Goal: Task Accomplishment & Management: Complete application form

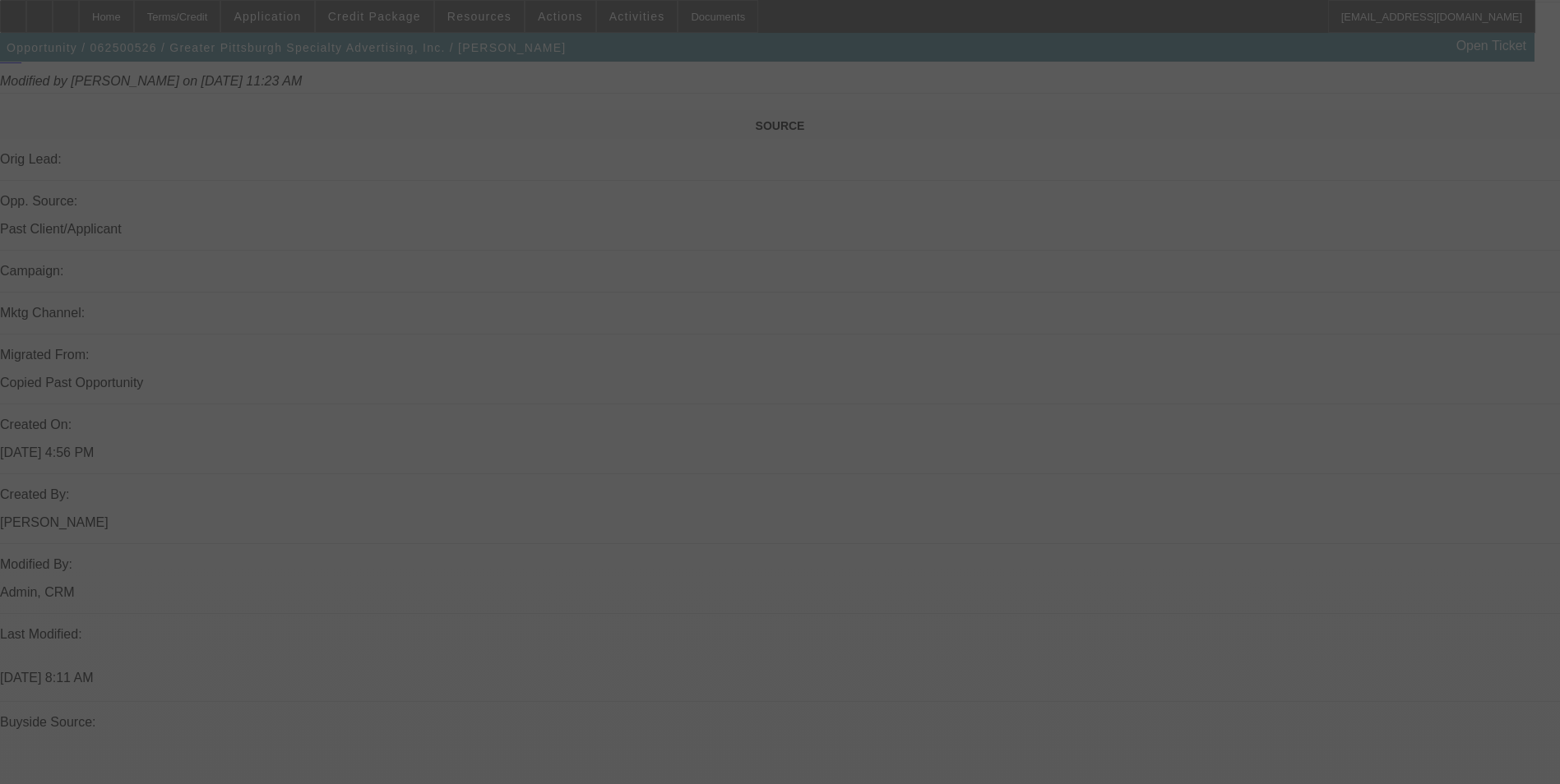
scroll to position [992, 0]
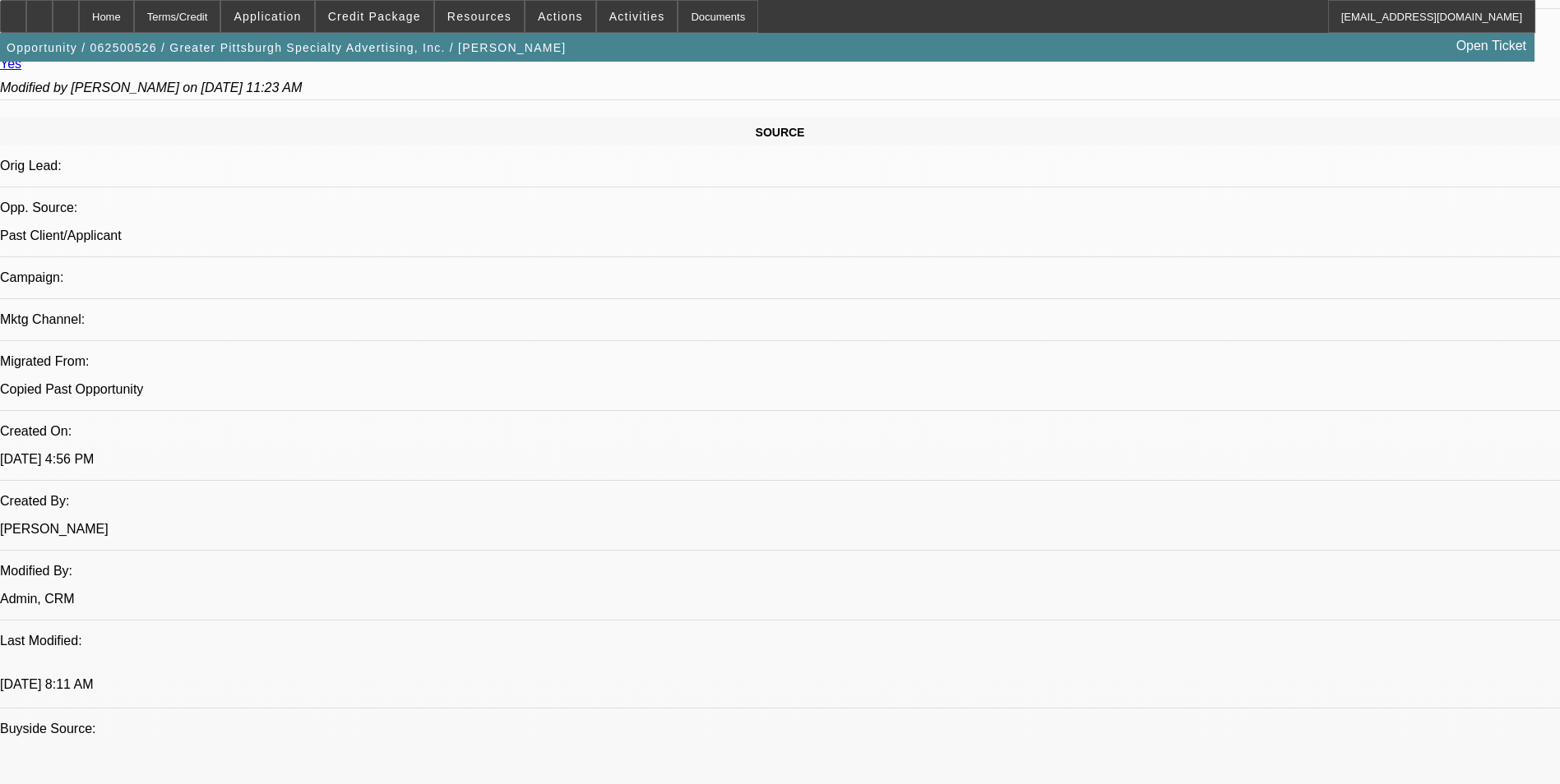
select select "0"
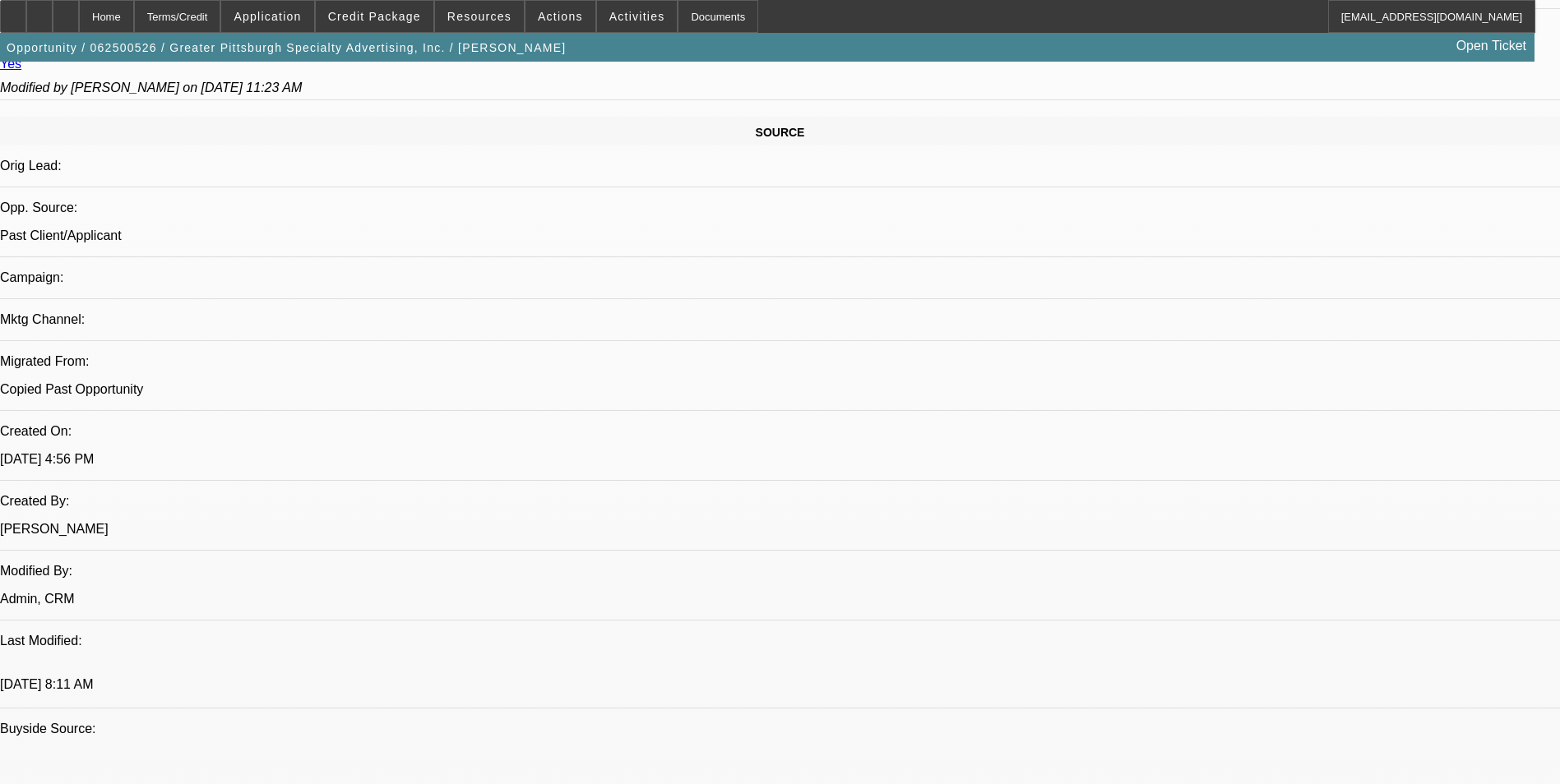
select select "0"
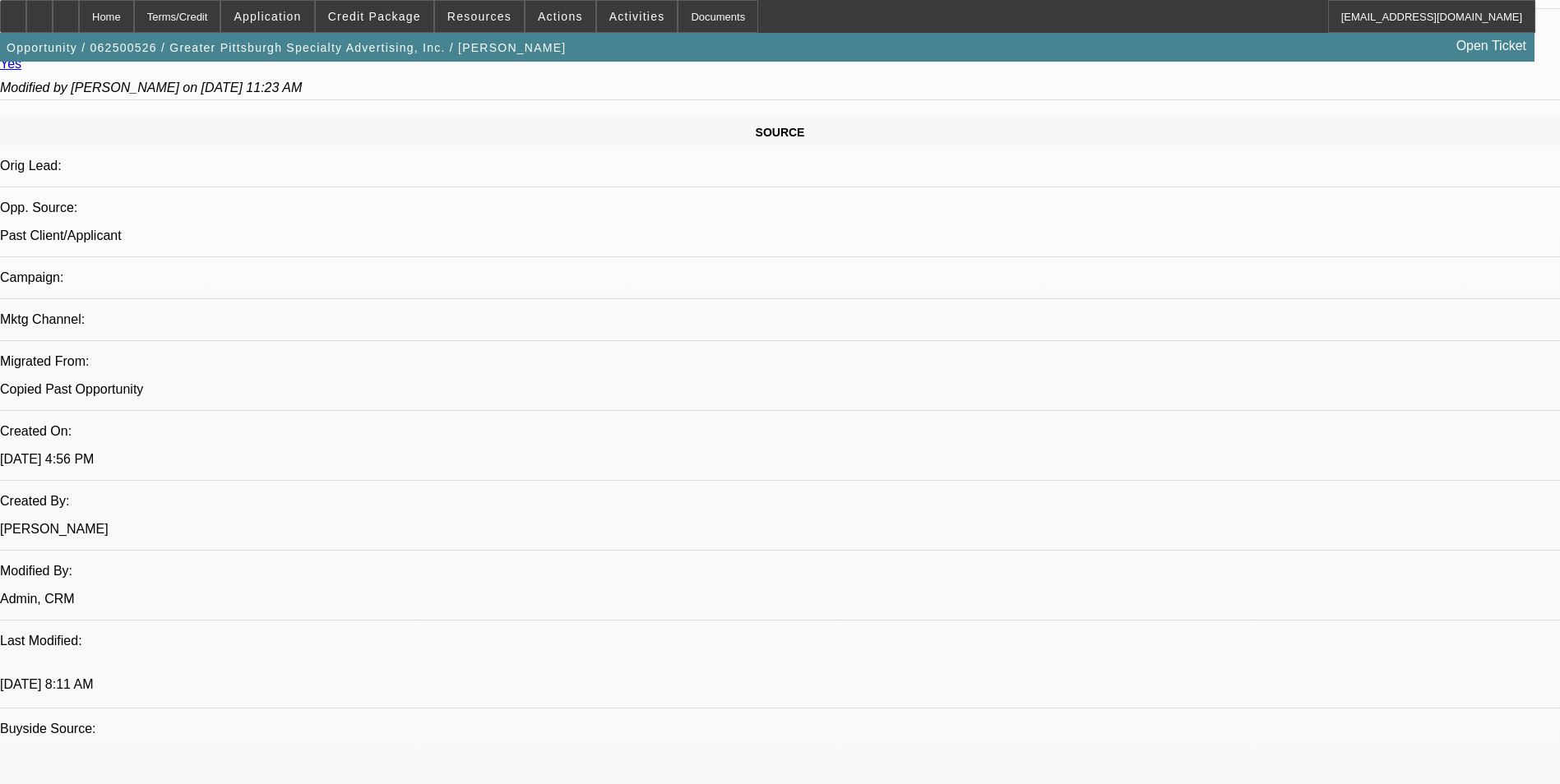
select select "0"
select select "1"
select select "2"
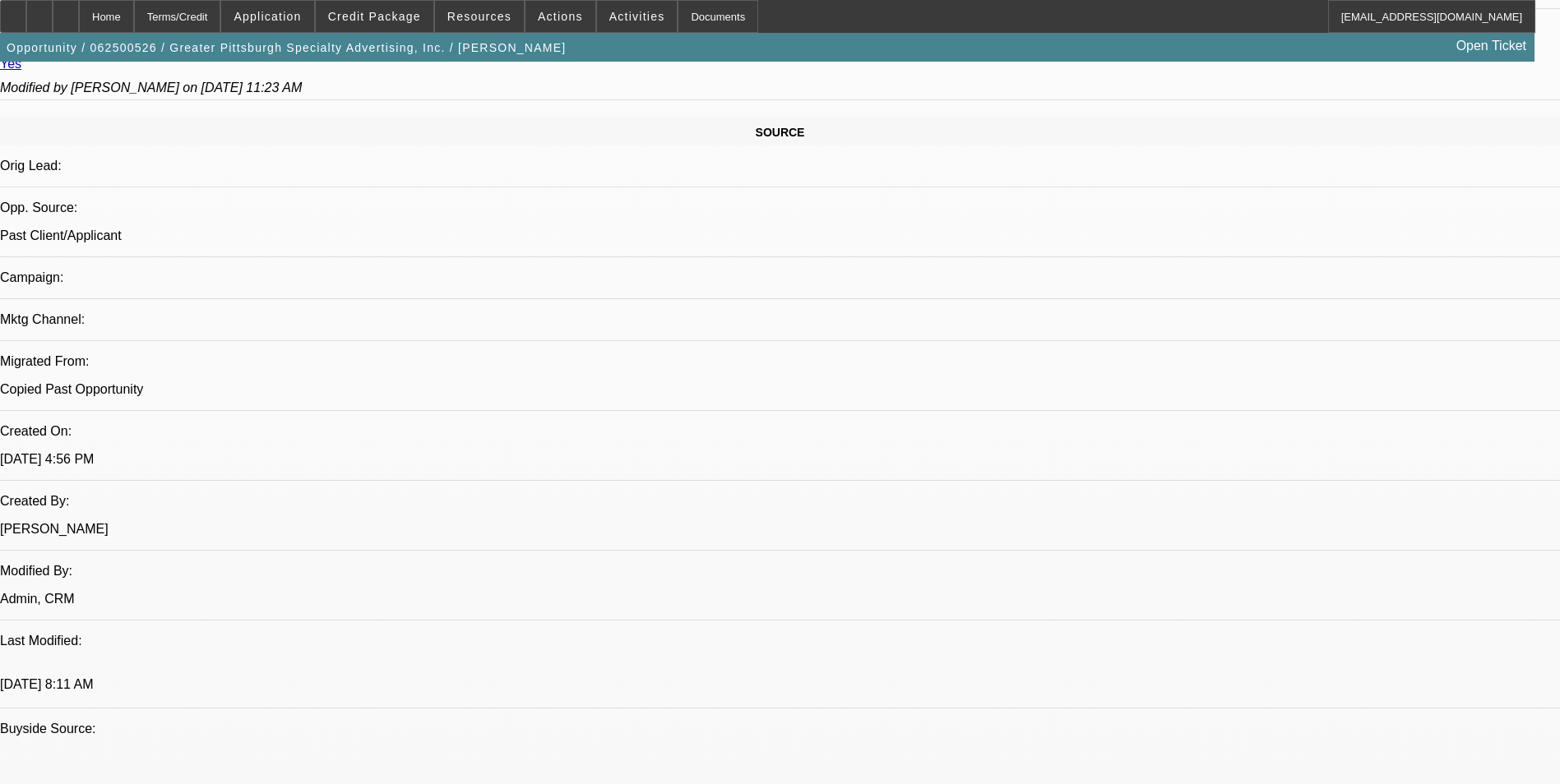
select select "1"
select select "2"
select select "1"
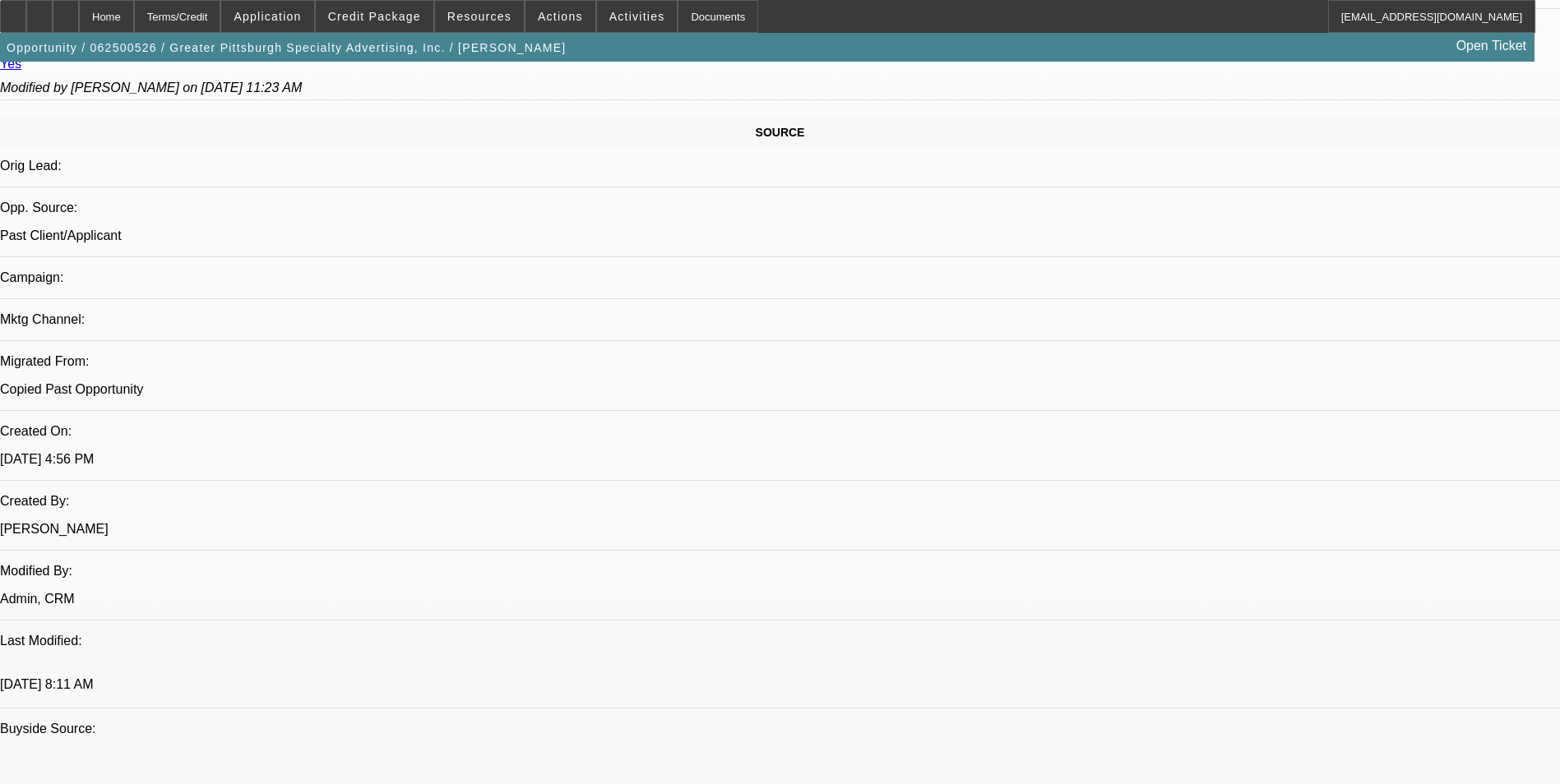
select select "2"
select select "1"
select select "2"
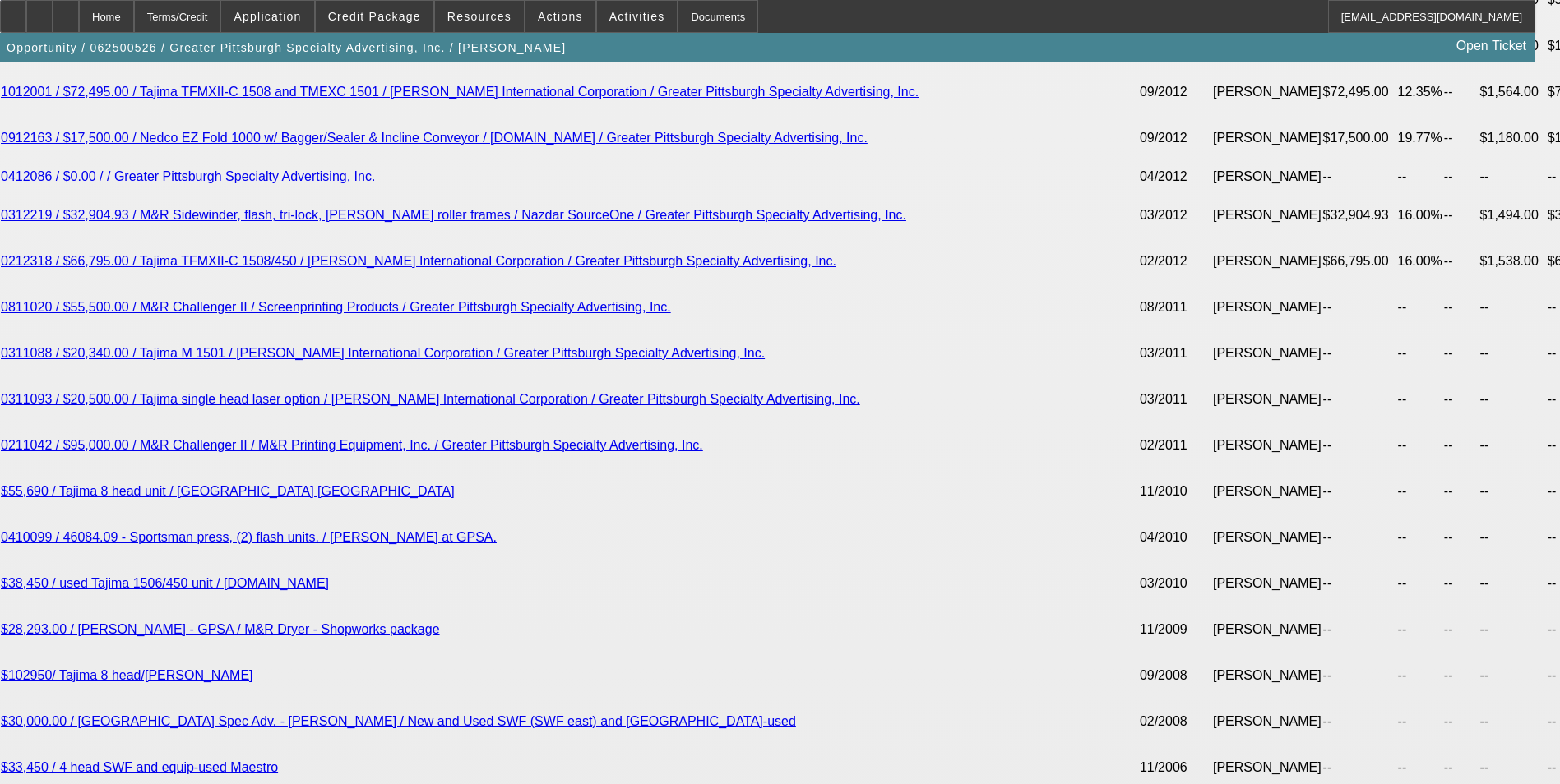
scroll to position [4197, 0]
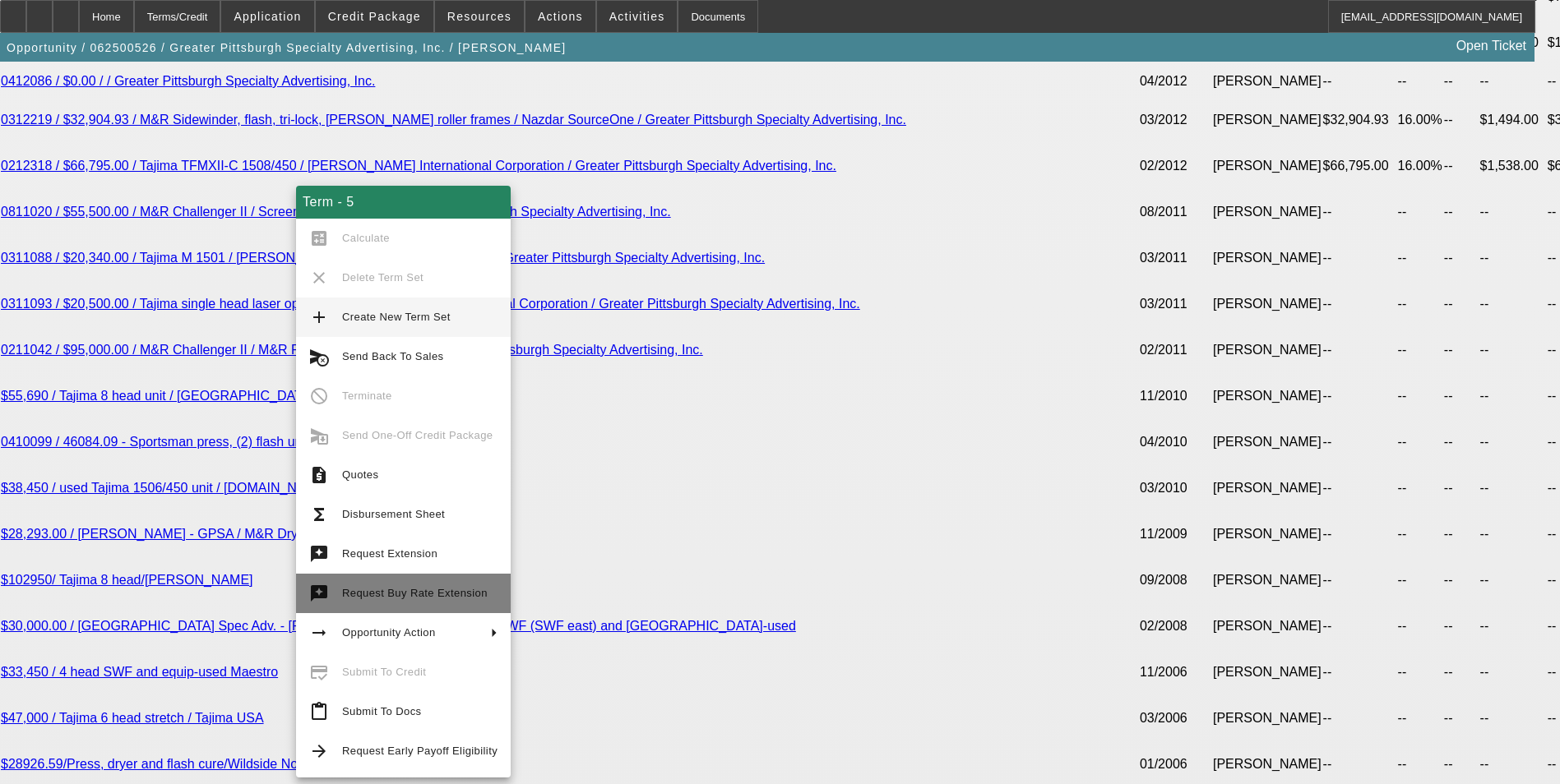
click at [455, 588] on span "Request Buy Rate Extension" at bounding box center [414, 592] width 145 height 13
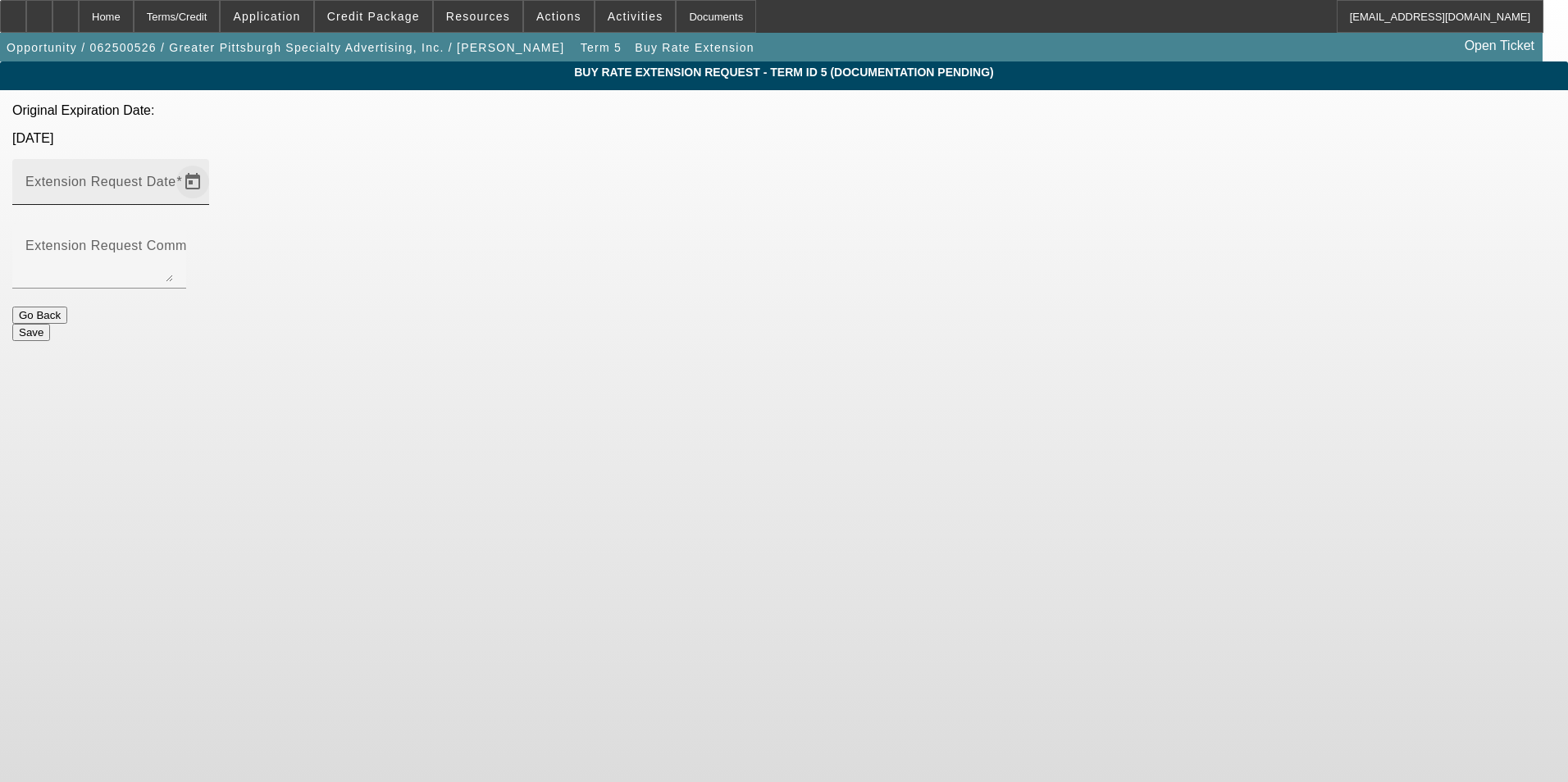
click at [212, 162] on span "Open calendar" at bounding box center [192, 182] width 39 height 39
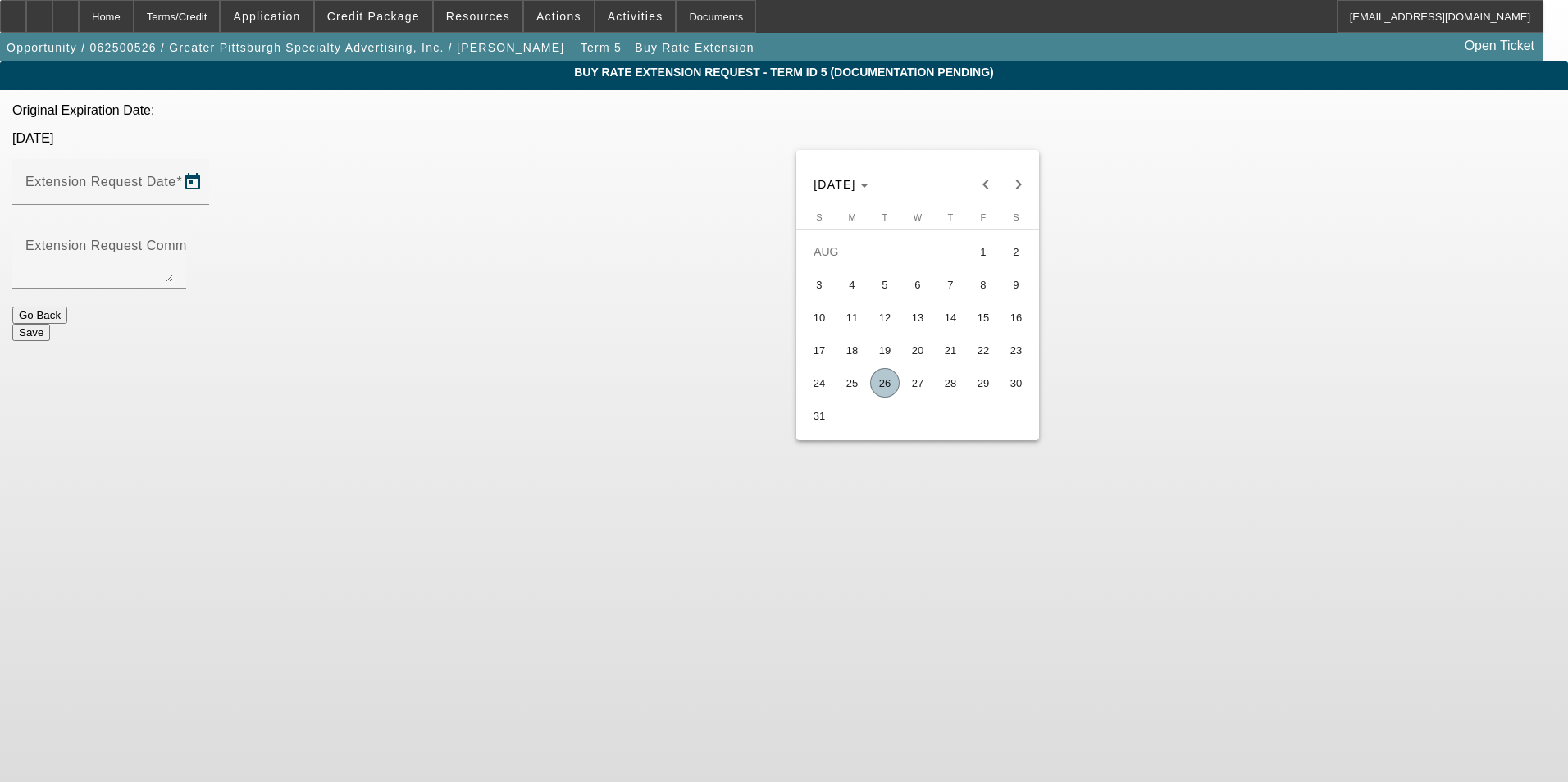
click at [1010, 388] on span "30" at bounding box center [1016, 382] width 30 height 30
type input "[DATE]"
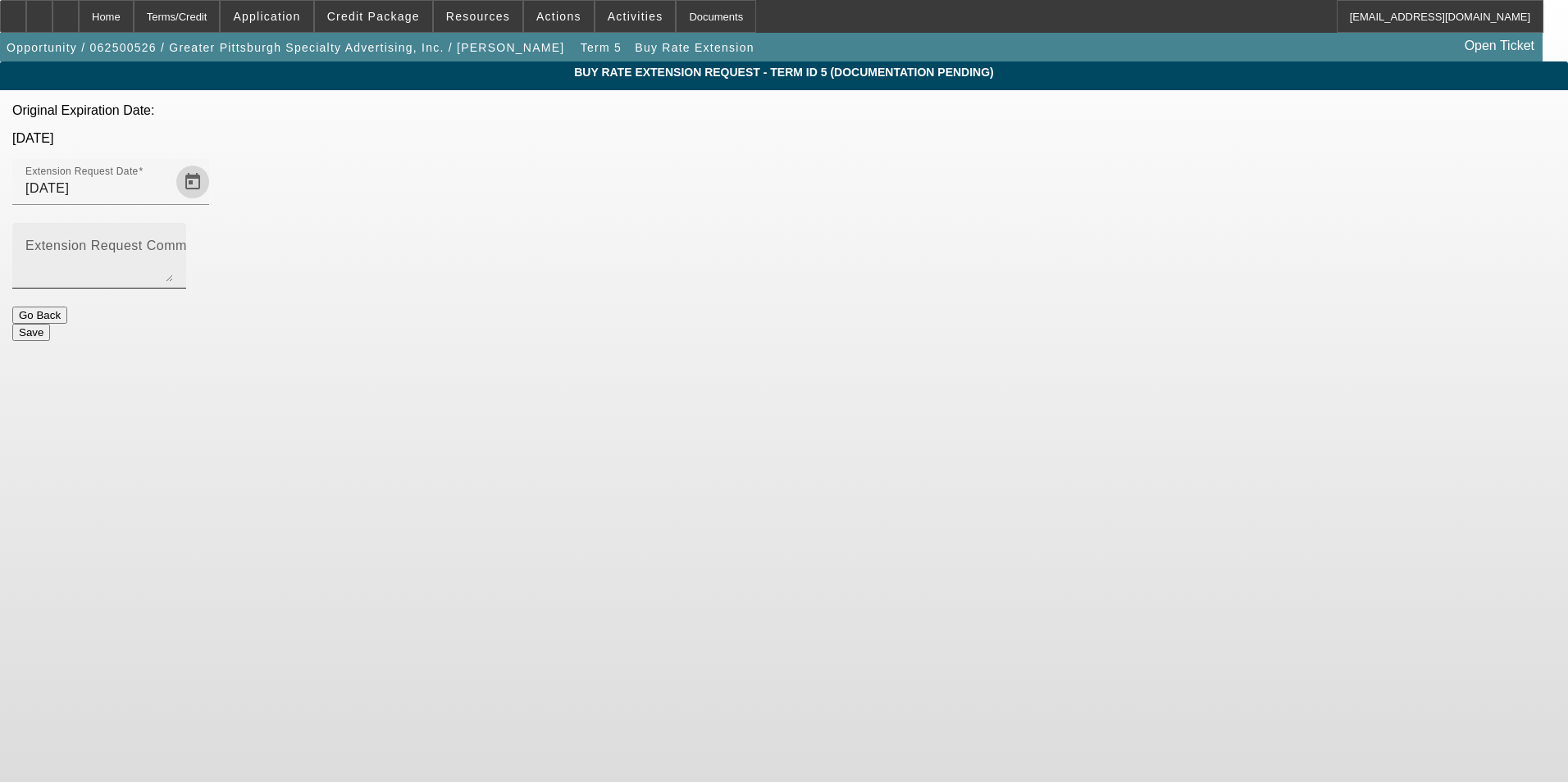
click at [173, 243] on textarea "Extension Request Comment" at bounding box center [99, 262] width 148 height 39
type textarea "customer signed off [DATE], need to extend the buy rate to activate."
drag, startPoint x: 838, startPoint y: 270, endPoint x: 846, endPoint y: 273, distance: 8.5
click at [50, 324] on button "Save" at bounding box center [31, 332] width 37 height 17
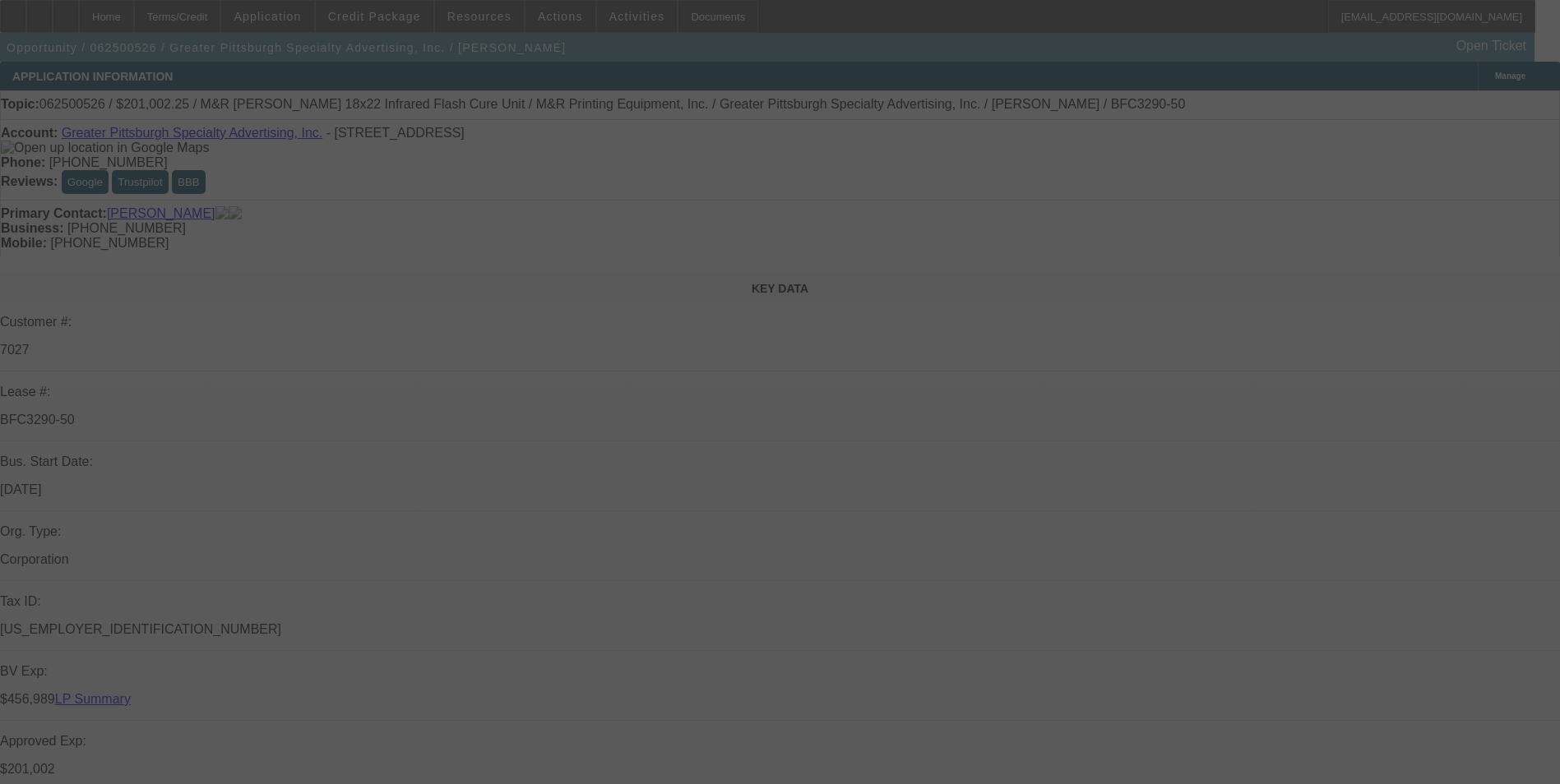
select select "0"
select select "2"
select select "0"
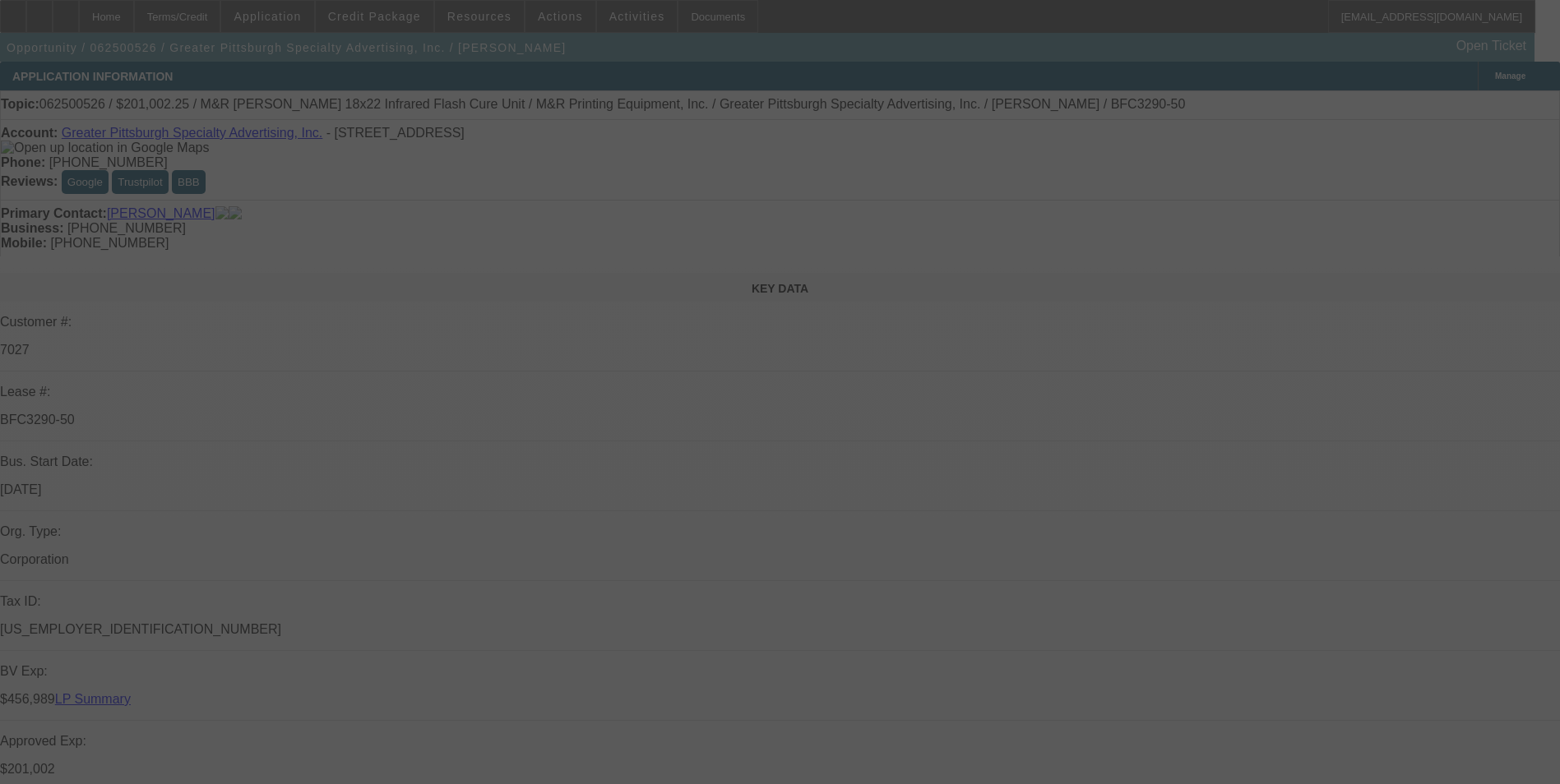
select select "0"
select select "2"
select select "0"
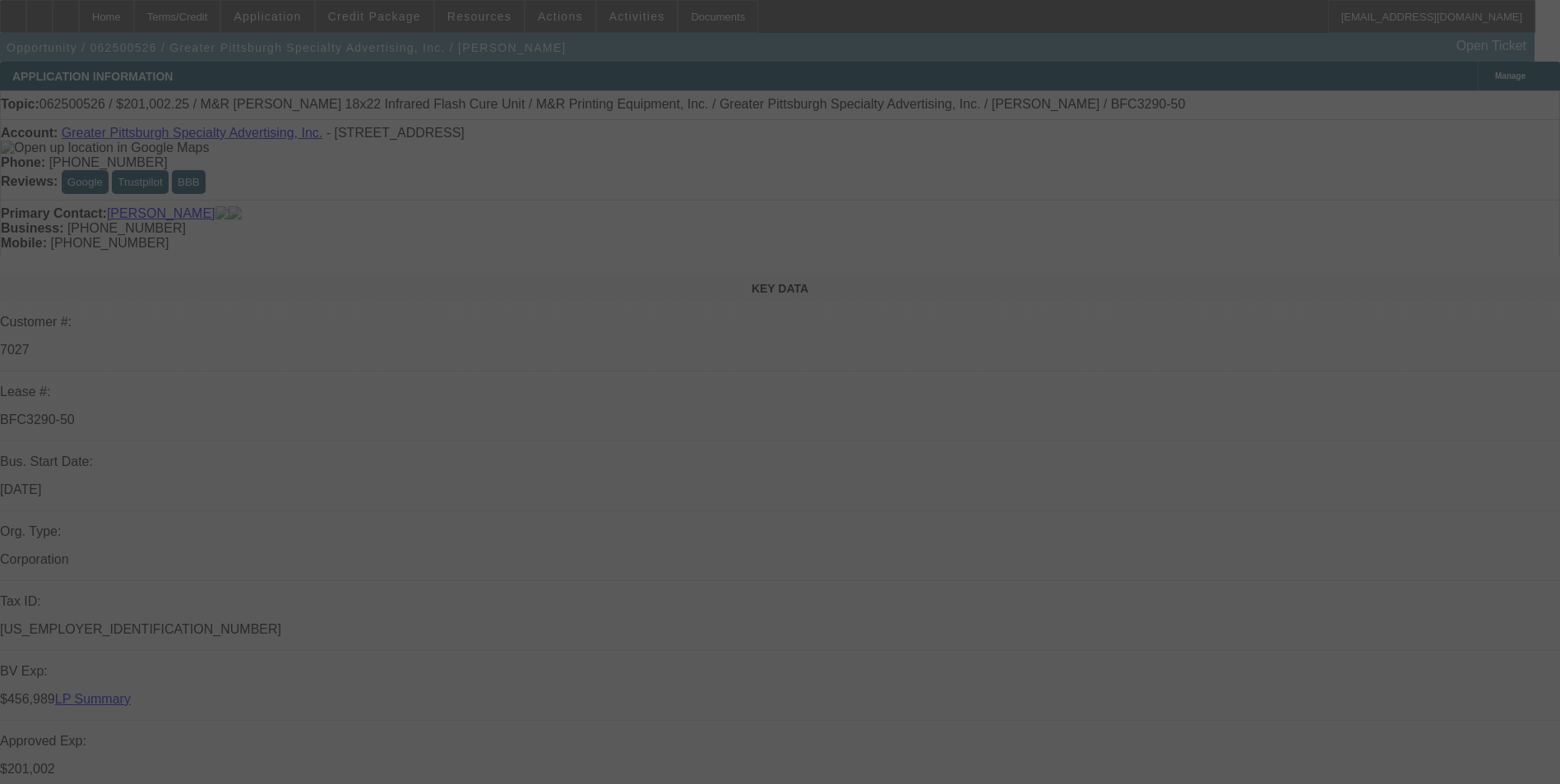
select select "0"
select select "2"
select select "0"
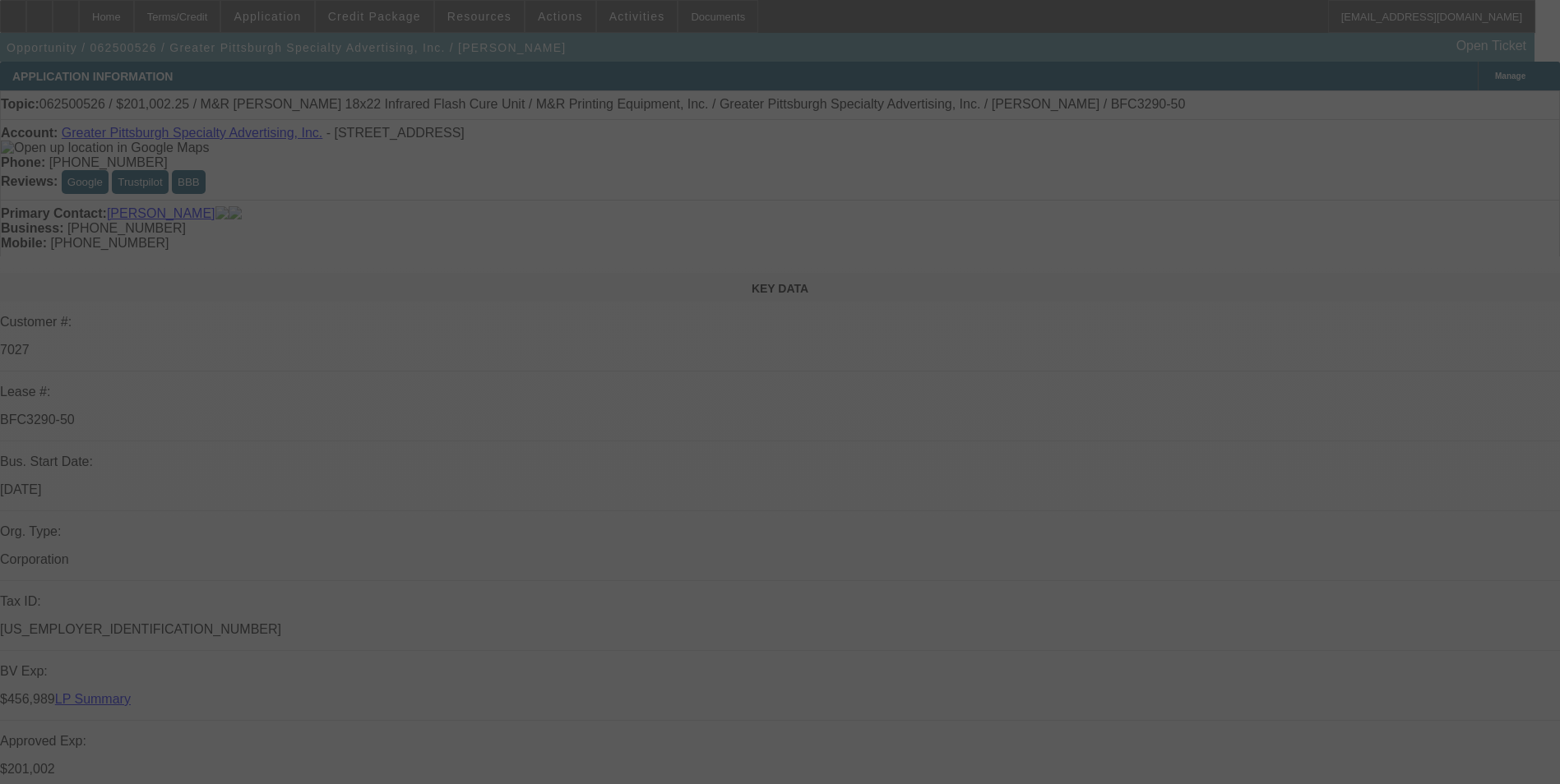
select select "2"
